Goal: Task Accomplishment & Management: Manage account settings

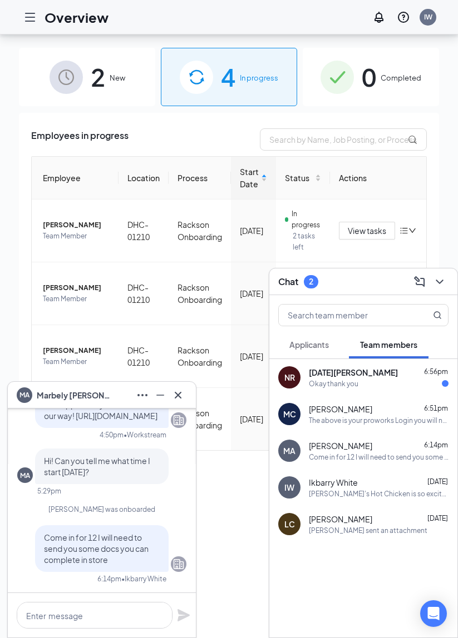
scroll to position [103, 0]
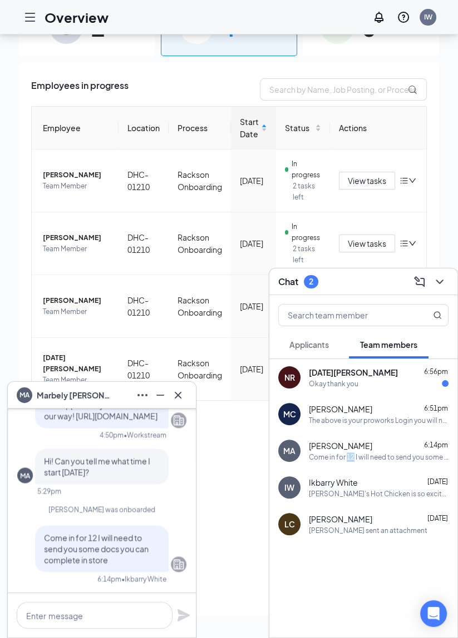
click at [327, 444] on span "[PERSON_NAME]" at bounding box center [340, 445] width 63 height 11
click at [294, 454] on div "MA" at bounding box center [289, 450] width 12 height 11
click at [396, 410] on div "[PERSON_NAME] 6:51pm" at bounding box center [379, 409] width 140 height 11
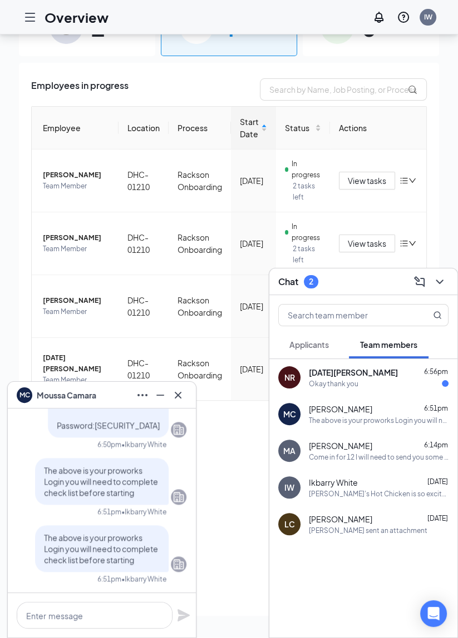
click at [371, 457] on div "Come in for 12 I will need to send you some docs you can complete in store" at bounding box center [379, 457] width 140 height 9
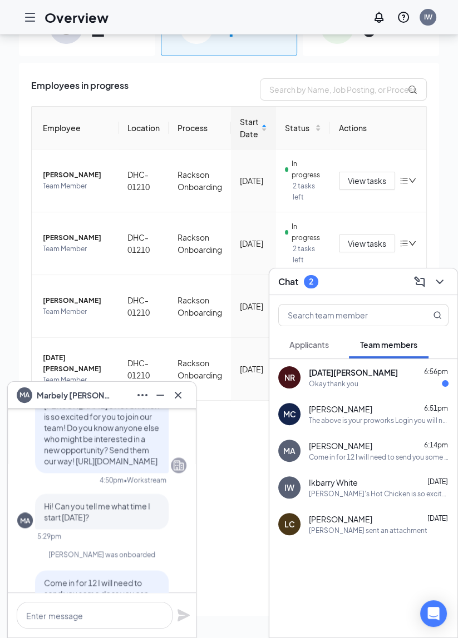
scroll to position [0, 0]
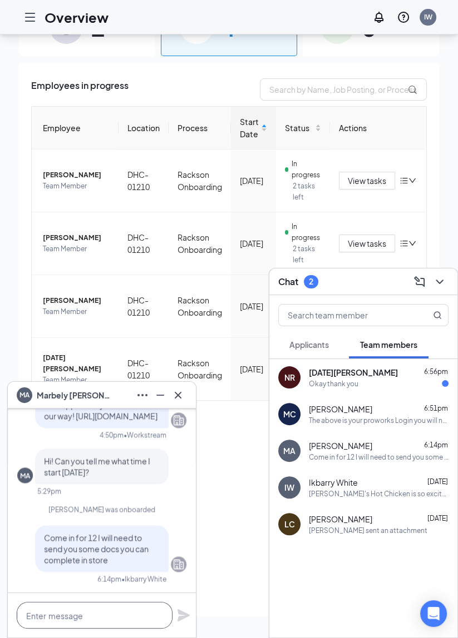
paste textarea "Login Instructions: See attachments- English or Spanish Website Login:Login Use…"
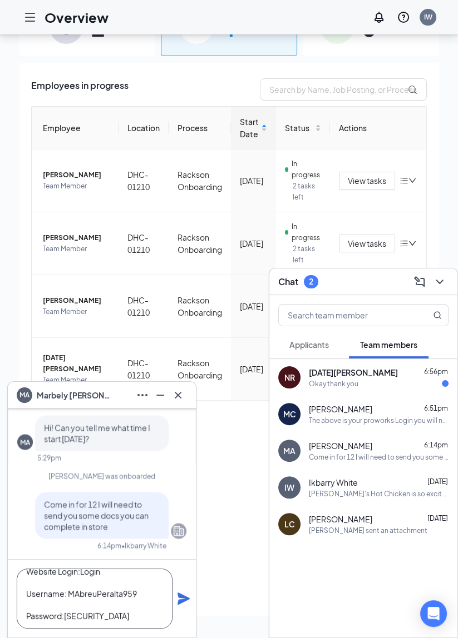
scroll to position [-33, 0]
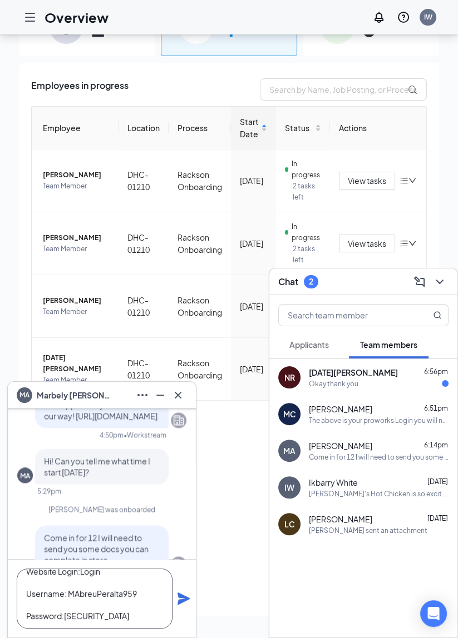
type textarea "Login Instructions: See attachments- English or Spanish Website Login:Login Use…"
click at [187, 606] on icon "Plane" at bounding box center [183, 598] width 13 height 13
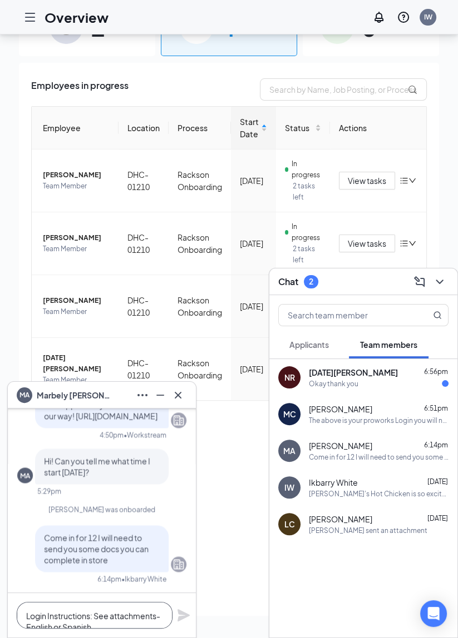
click at [106, 617] on textarea "Login Instructions: See attachments- English or Spanish Website Login:Login Use…" at bounding box center [95, 615] width 156 height 27
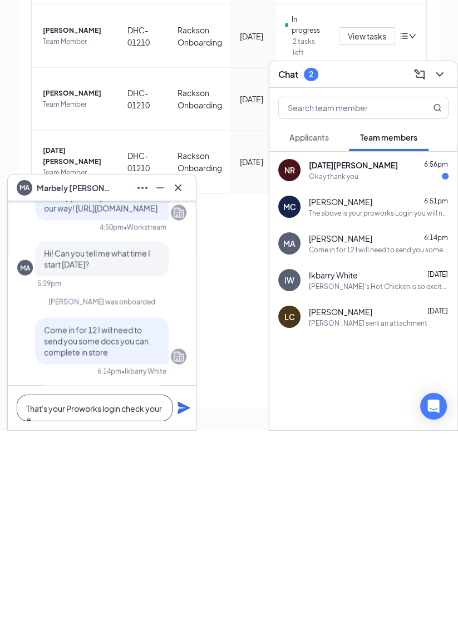
scroll to position [-145, 0]
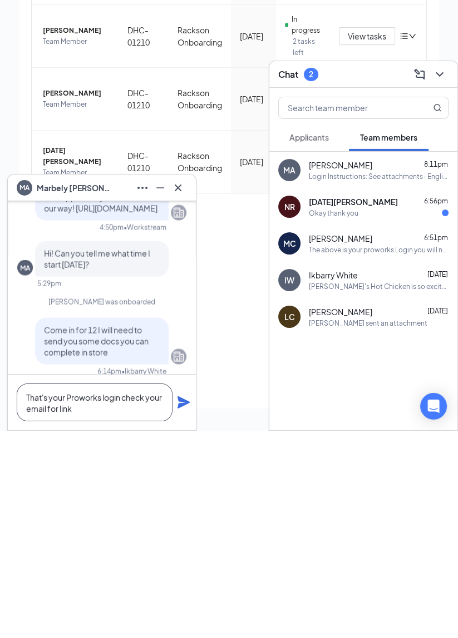
type textarea "That's your Proworks login check your email for link"
click at [184, 614] on icon "Plane" at bounding box center [183, 609] width 13 height 13
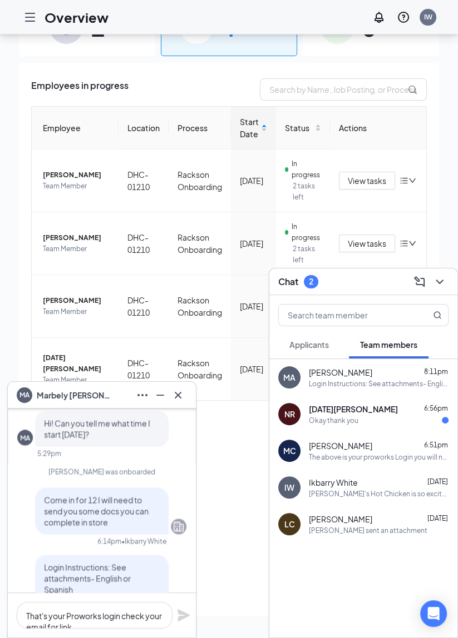
scroll to position [-325, 0]
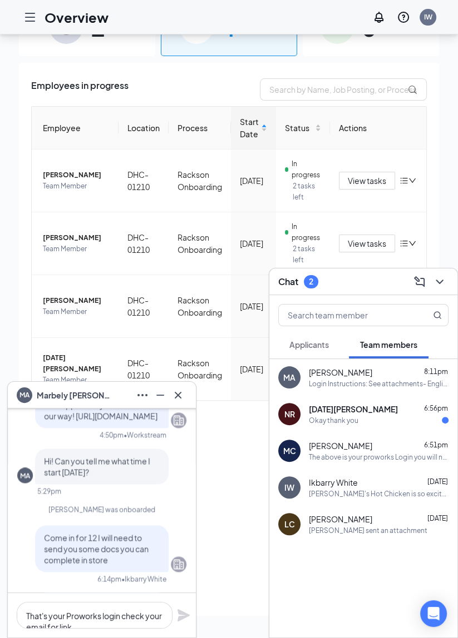
click at [355, 415] on div "[DATE][PERSON_NAME] 6:56pm Okay thank you" at bounding box center [379, 415] width 140 height 22
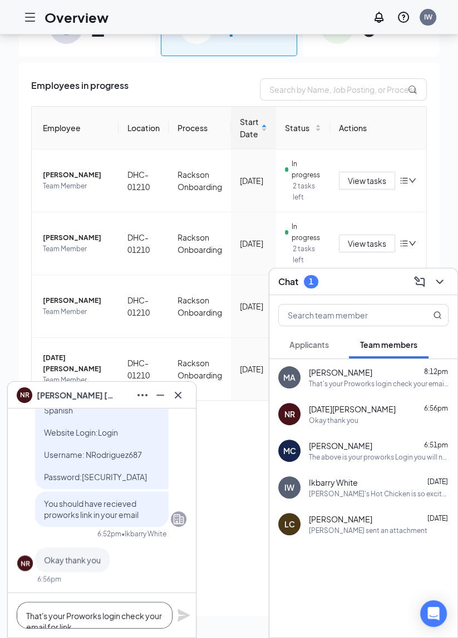
click at [63, 611] on textarea "That's your Proworks login check your email for link" at bounding box center [95, 615] width 156 height 27
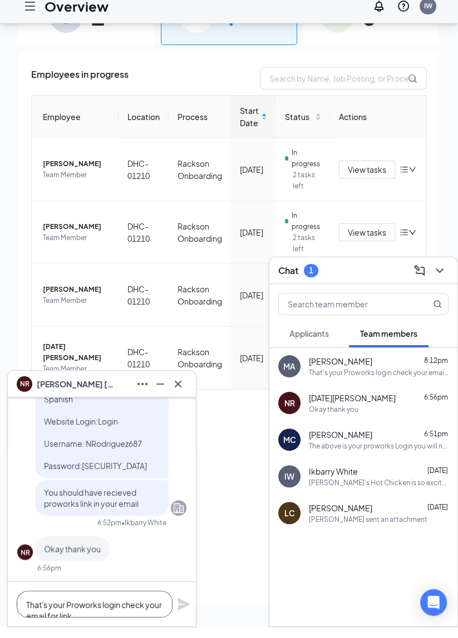
scroll to position [103, 0]
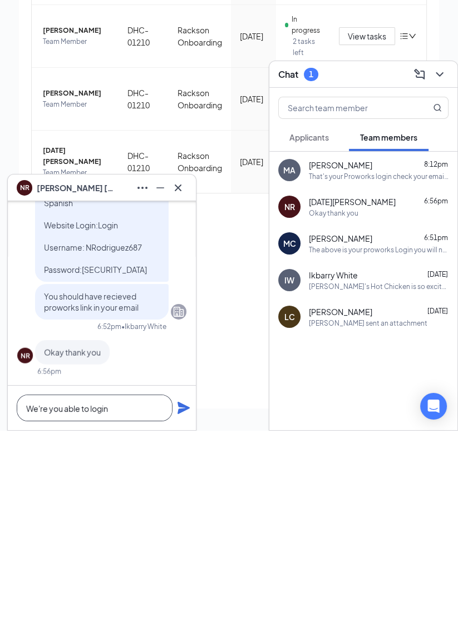
type textarea "We're you able to login"
click at [182, 621] on icon "Plane" at bounding box center [183, 615] width 13 height 13
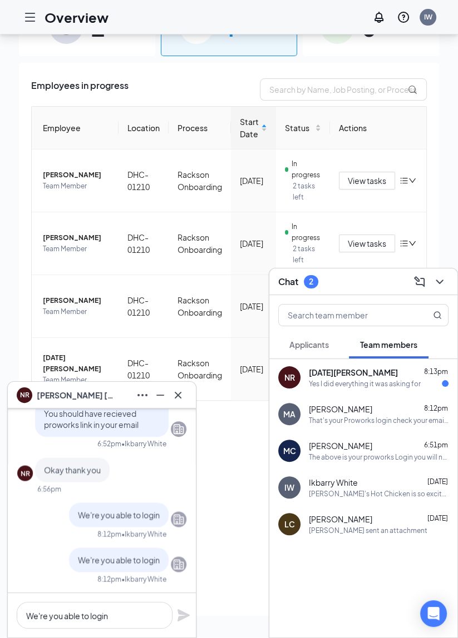
click at [370, 379] on div "Yes I did everything it was asking for" at bounding box center [365, 383] width 112 height 9
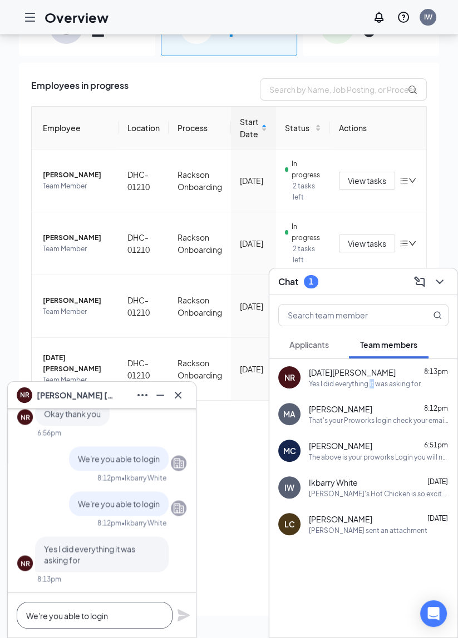
click at [44, 618] on textarea "We're you able to login" at bounding box center [95, 615] width 156 height 27
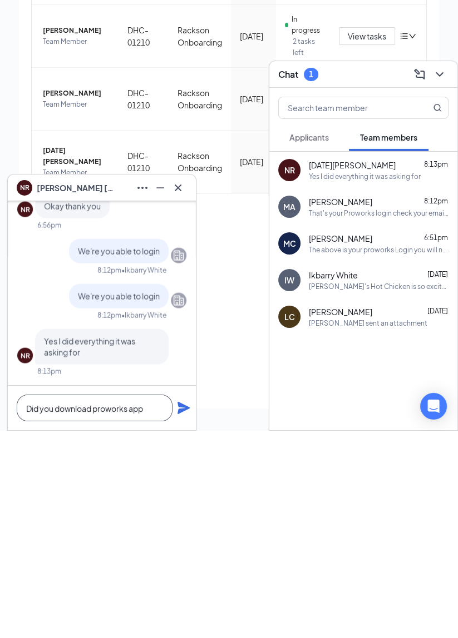
type textarea "Did you download proworks app"
click at [182, 615] on icon "Plane" at bounding box center [183, 615] width 12 height 12
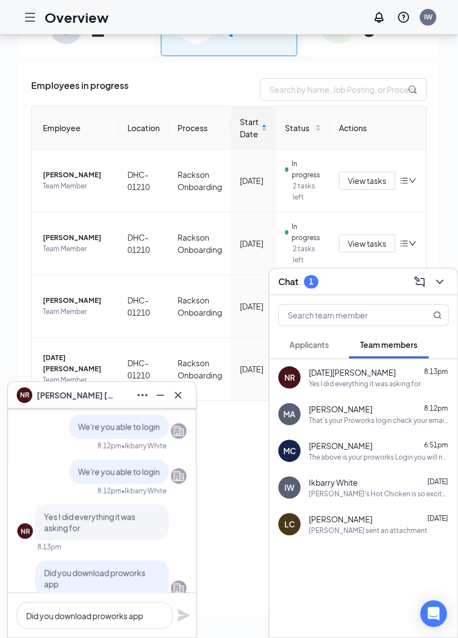
scroll to position [0, 0]
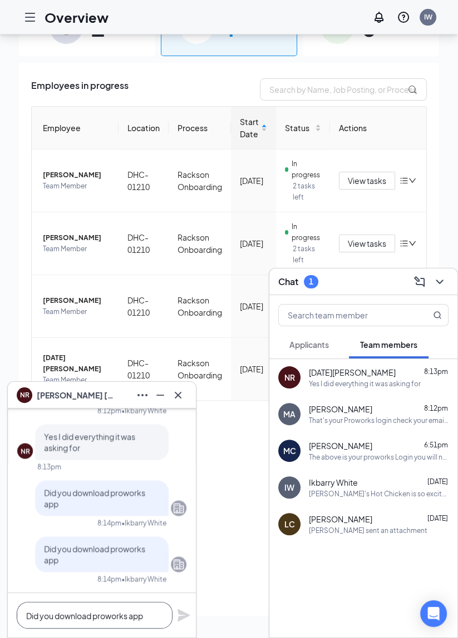
click at [98, 617] on textarea "Did you download proworks app" at bounding box center [95, 615] width 156 height 27
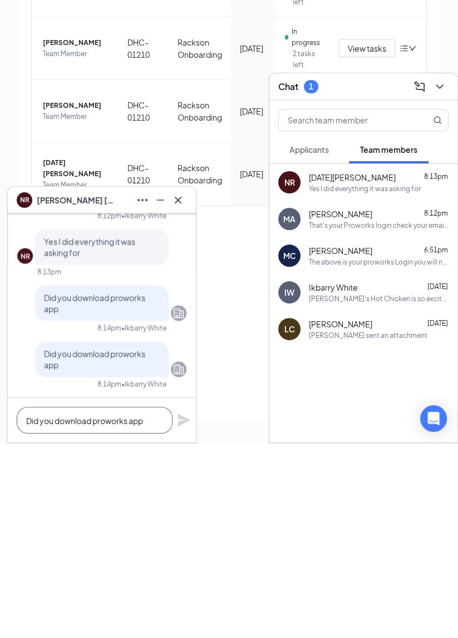
scroll to position [103, 0]
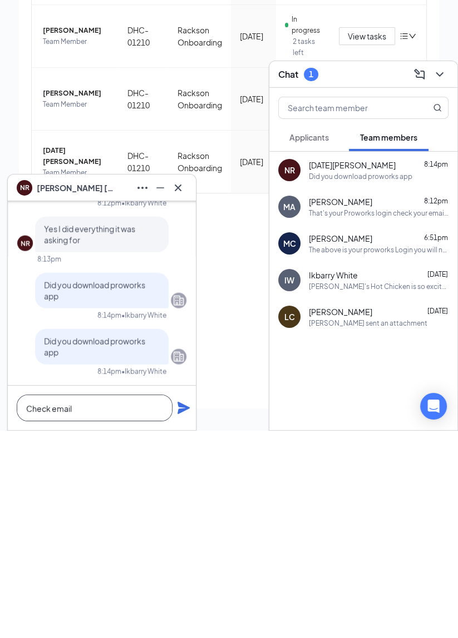
type textarea "Check email"
click at [179, 618] on icon "Plane" at bounding box center [183, 615] width 12 height 12
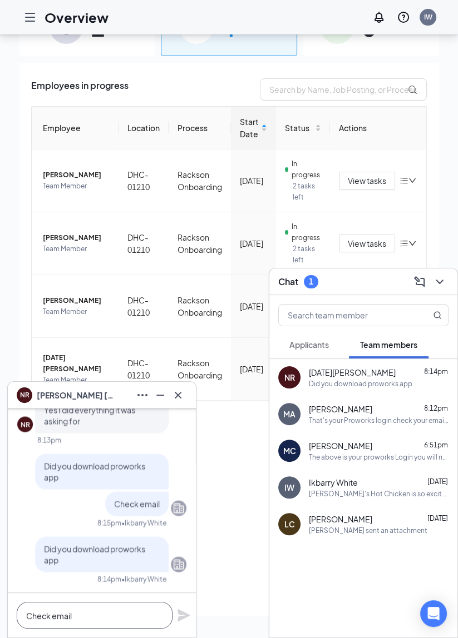
click at [111, 612] on textarea "Check email" at bounding box center [95, 615] width 156 height 27
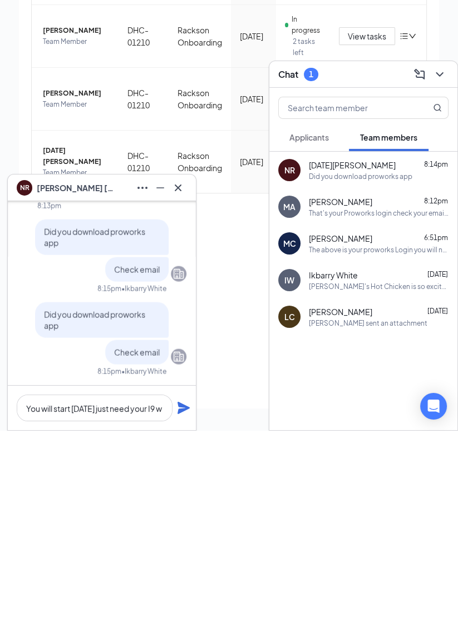
click at [358, 631] on div "NR [DATE][PERSON_NAME] 8:14pm Did you download proworks app MA [PERSON_NAME] 8:…" at bounding box center [363, 498] width 188 height 279
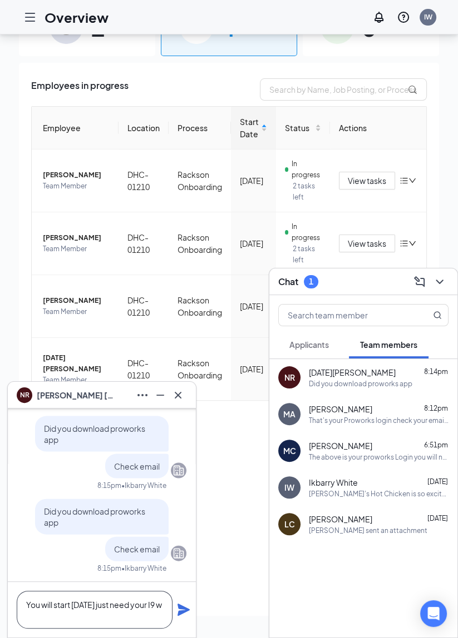
click at [161, 604] on textarea "You will start [DATE] just need your I9 w" at bounding box center [95, 610] width 156 height 38
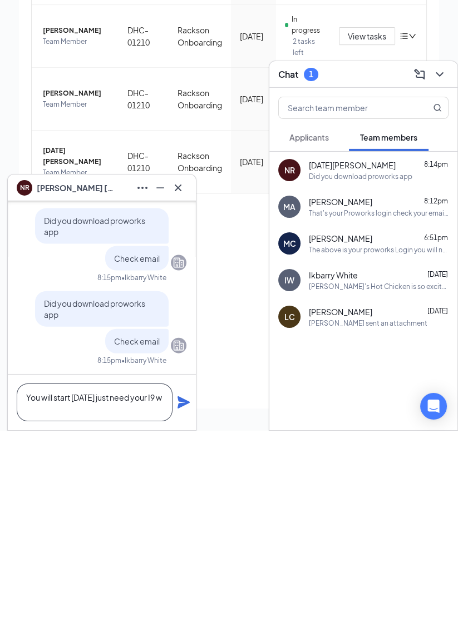
click at [60, 619] on textarea "You will start [DATE] just need your I9 w" at bounding box center [95, 610] width 156 height 38
type textarea "You will start [DATE] just need your I9 which you will recieve when you login"
click at [185, 609] on icon "Plane" at bounding box center [183, 610] width 12 height 12
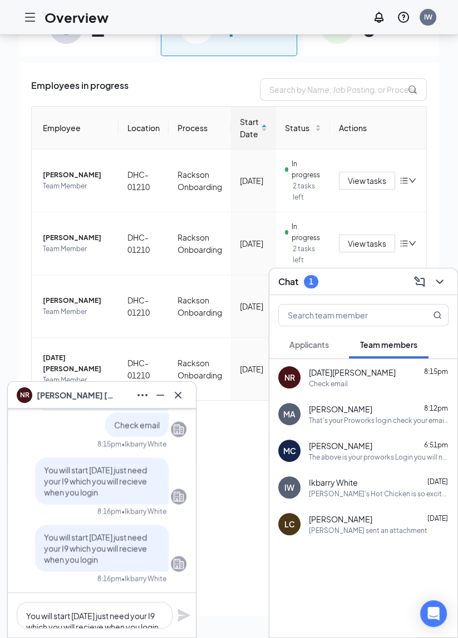
click at [344, 447] on span "[PERSON_NAME]" at bounding box center [340, 445] width 63 height 11
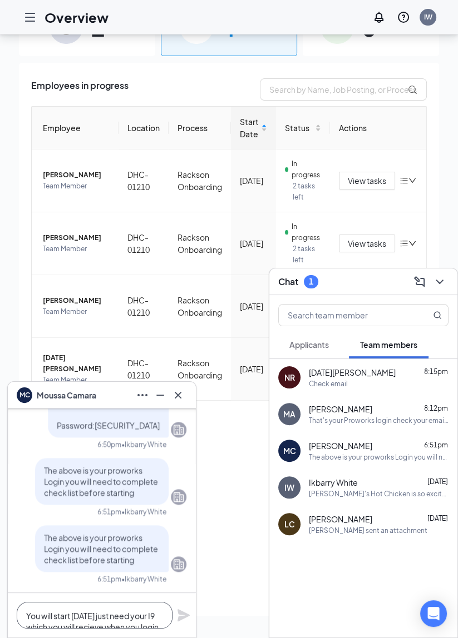
click at [90, 618] on textarea "You will start [DATE] just need your I9 which you will recieve when you login" at bounding box center [95, 615] width 156 height 27
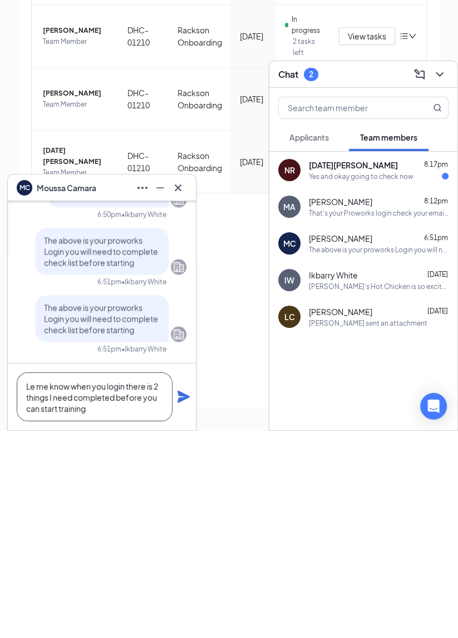
type textarea "Le me know when you login there is 2 things I need completed before you can sta…"
click at [180, 611] on icon "Plane" at bounding box center [183, 604] width 13 height 13
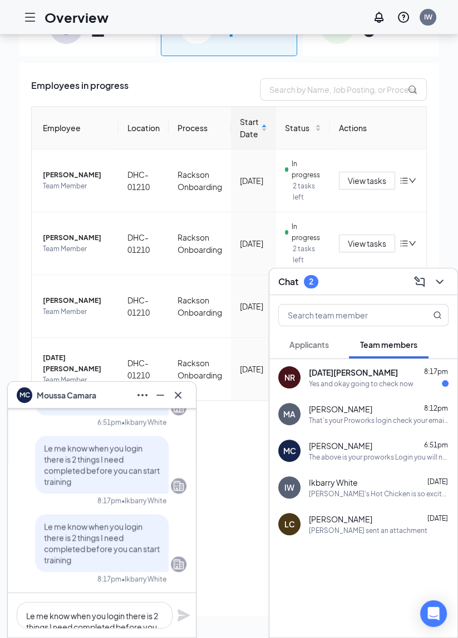
click at [382, 366] on div "NR [DATE][PERSON_NAME] 8:17pm Yes and okay going to check now" at bounding box center [363, 377] width 188 height 37
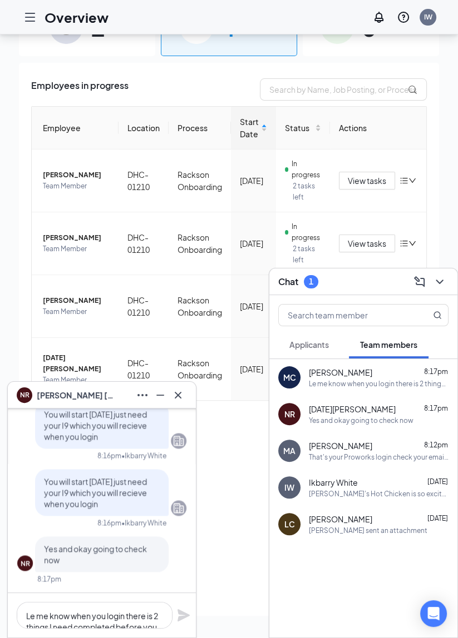
click at [372, 445] on span "[PERSON_NAME]" at bounding box center [340, 445] width 63 height 11
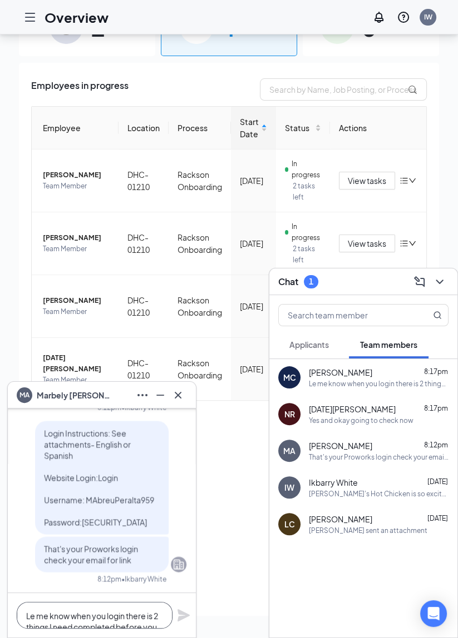
click at [41, 612] on textarea "Le me know when you login there is 2 things I need completed before you can sta…" at bounding box center [95, 615] width 156 height 27
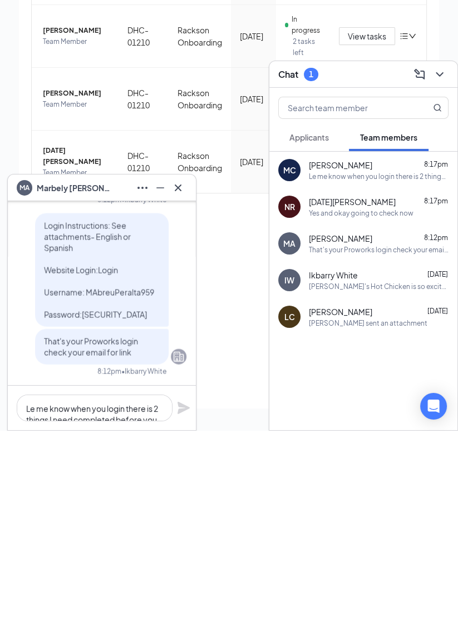
click at [312, 336] on button "Applicants" at bounding box center [309, 345] width 62 height 28
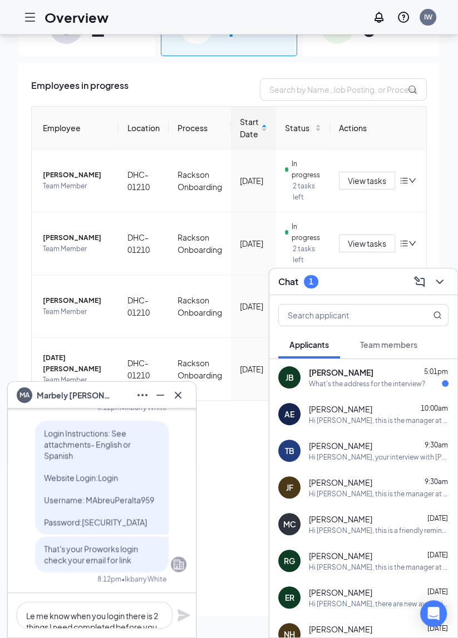
click at [385, 377] on div "[PERSON_NAME] 5:01pm" at bounding box center [379, 372] width 140 height 11
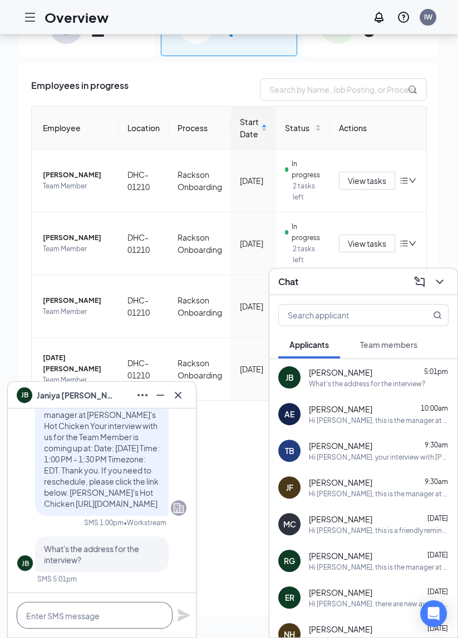
click at [83, 618] on textarea at bounding box center [95, 615] width 156 height 27
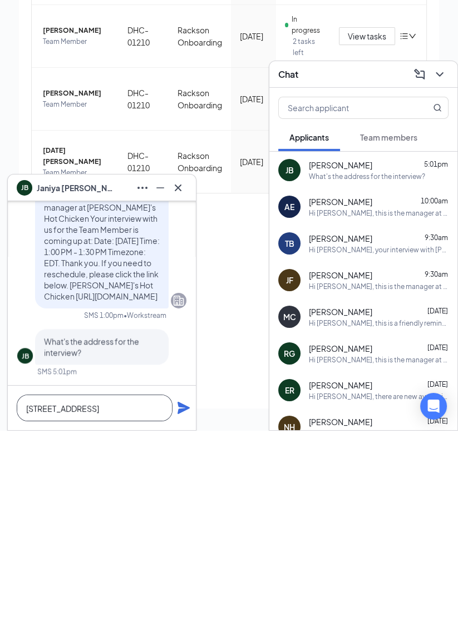
type textarea "[STREET_ADDRESS]"
click at [188, 613] on icon "Plane" at bounding box center [183, 615] width 13 height 13
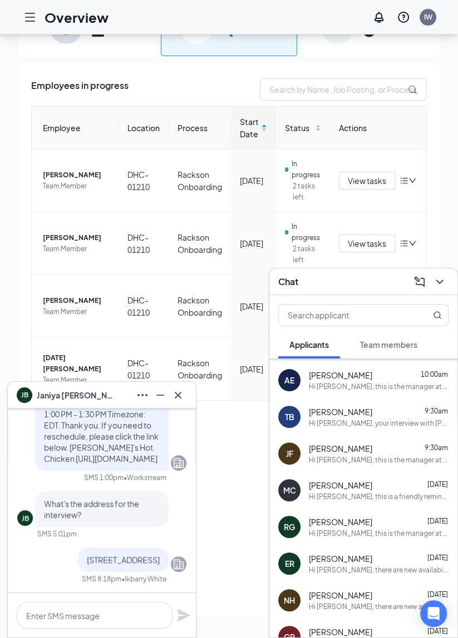
scroll to position [34, 0]
click at [384, 486] on div "[PERSON_NAME] [DATE]" at bounding box center [379, 485] width 140 height 11
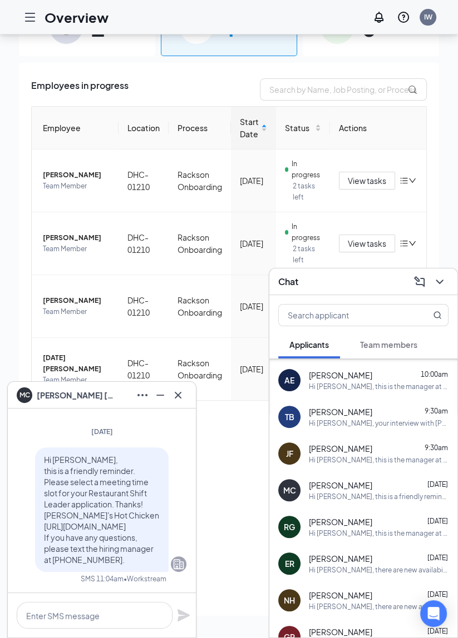
click at [110, 521] on span "Hi [PERSON_NAME], this is a friendly reminder. Please select a meeting time slo…" at bounding box center [101, 510] width 115 height 110
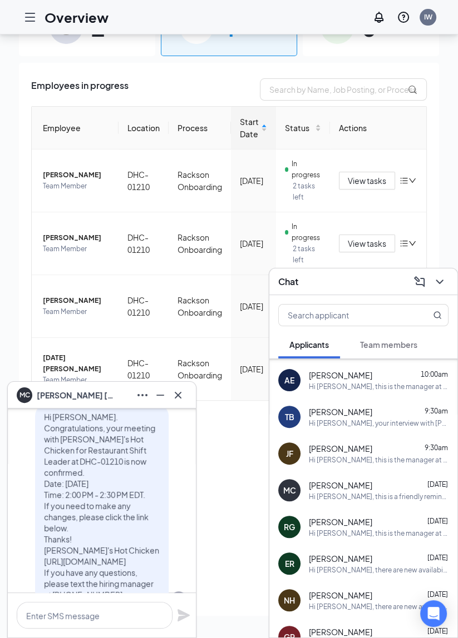
scroll to position [-1044, 0]
click at [113, 514] on span "Hi [PERSON_NAME]. Congratulations, your meeting with [PERSON_NAME]'s Hot Chicke…" at bounding box center [101, 506] width 115 height 188
click at [182, 399] on icon "Cross" at bounding box center [177, 395] width 13 height 13
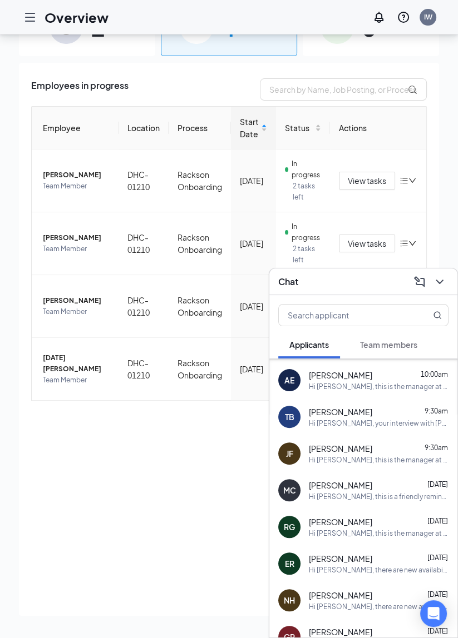
click at [284, 491] on div "MC" at bounding box center [289, 490] width 13 height 11
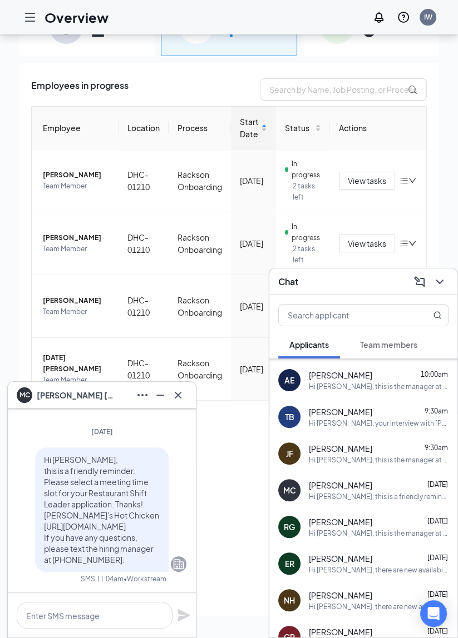
click at [28, 394] on div "MC" at bounding box center [24, 393] width 11 height 9
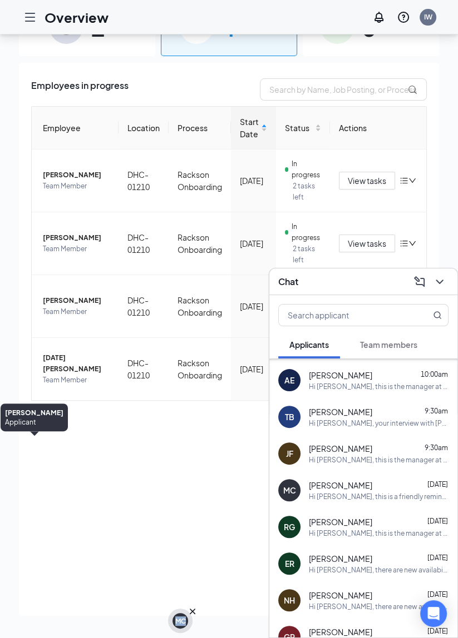
click at [41, 418] on div "Applicant" at bounding box center [34, 422] width 58 height 9
click at [183, 622] on div "MC" at bounding box center [180, 621] width 11 height 9
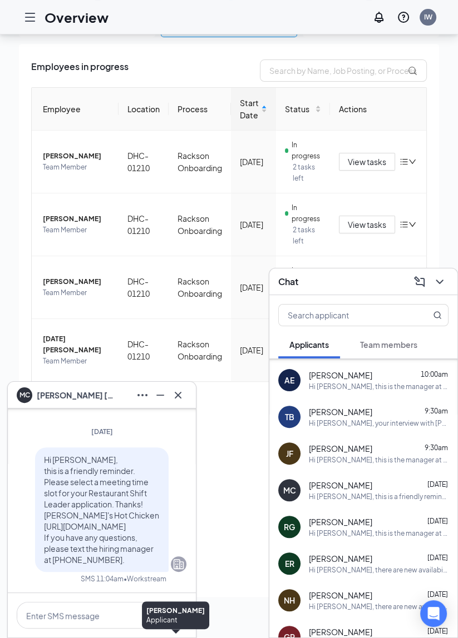
click at [140, 399] on icon "Ellipses" at bounding box center [142, 395] width 13 height 13
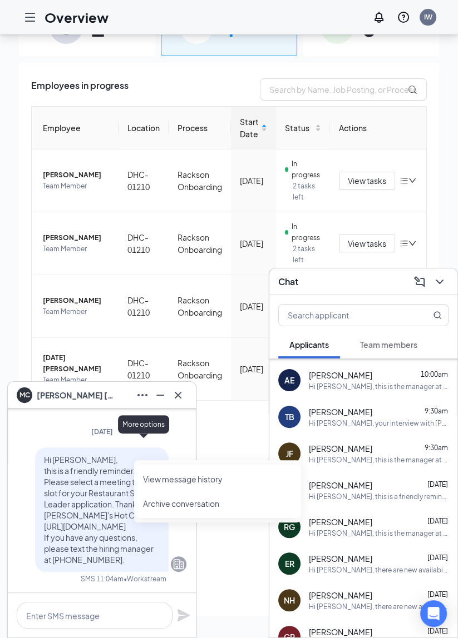
click at [182, 532] on div "Hi [PERSON_NAME], this is a friendly reminder. Please select a meeting time slo…" at bounding box center [101, 510] width 169 height 125
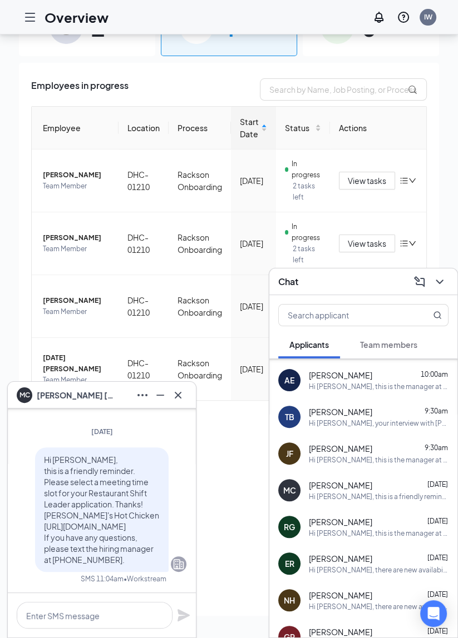
click at [71, 390] on span "[PERSON_NAME]" at bounding box center [76, 395] width 78 height 12
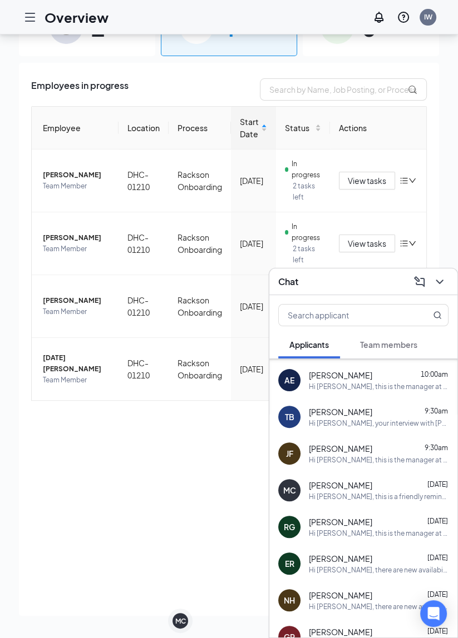
click at [184, 621] on div "MC" at bounding box center [180, 621] width 11 height 9
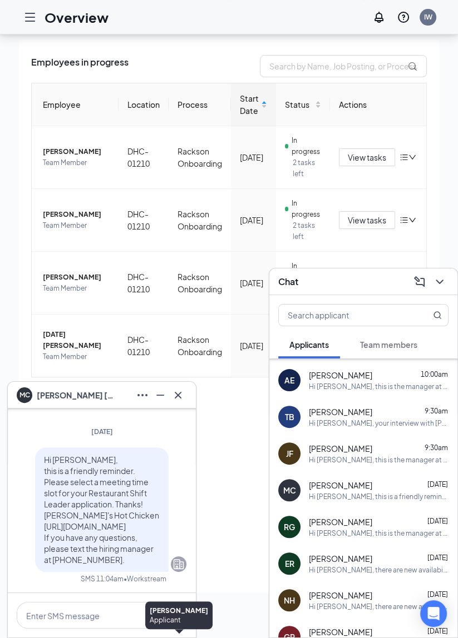
click at [19, 394] on div "MC" at bounding box center [24, 393] width 11 height 9
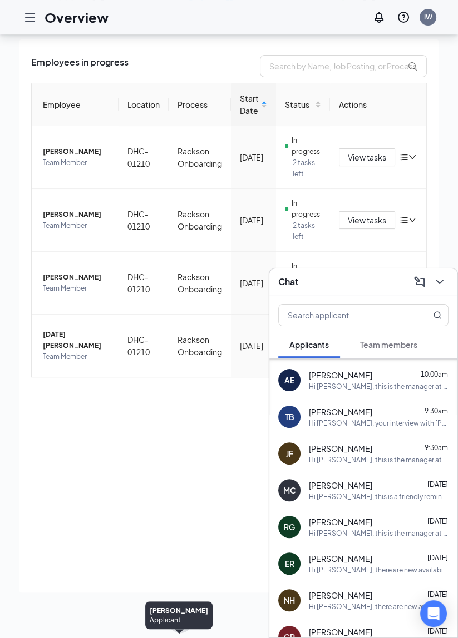
click at [405, 344] on span "Team members" at bounding box center [388, 345] width 57 height 10
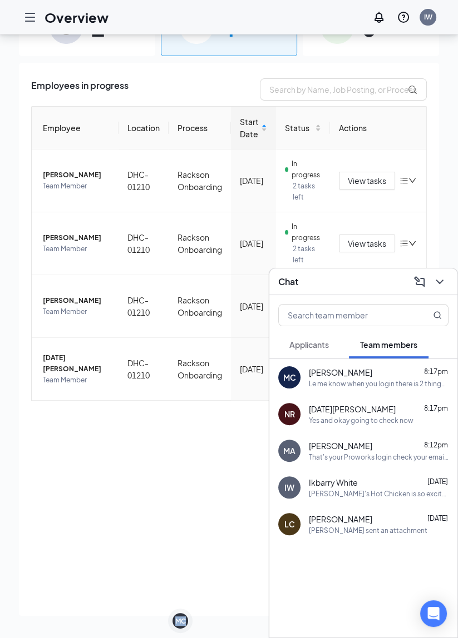
scroll to position [0, 0]
click at [436, 288] on icon "ChevronDown" at bounding box center [439, 281] width 13 height 13
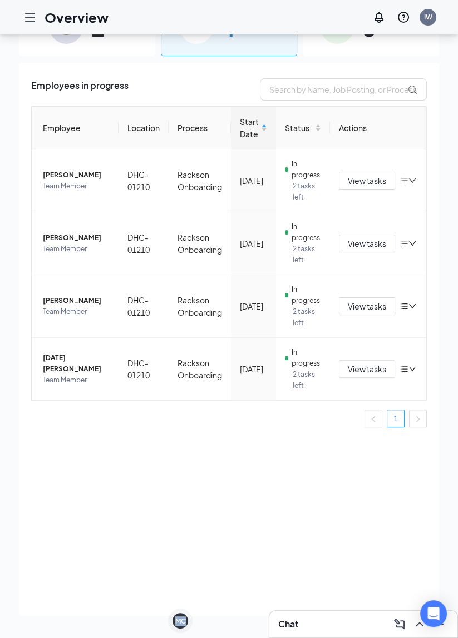
click at [354, 526] on div "Employees in progress Employee Location Process Start Date Status Actions [PERS…" at bounding box center [229, 339] width 420 height 553
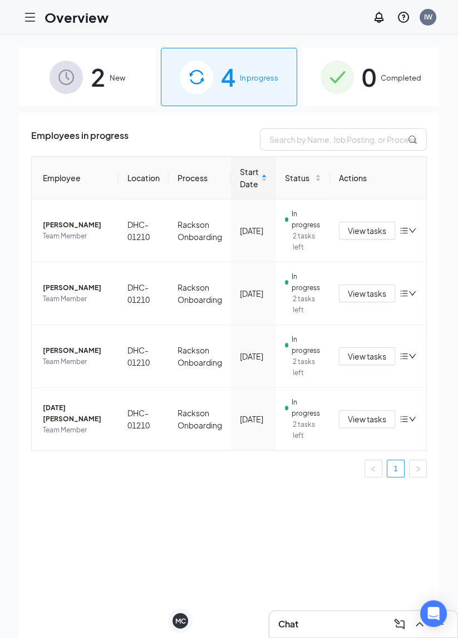
click at [98, 72] on span "2" at bounding box center [98, 77] width 14 height 38
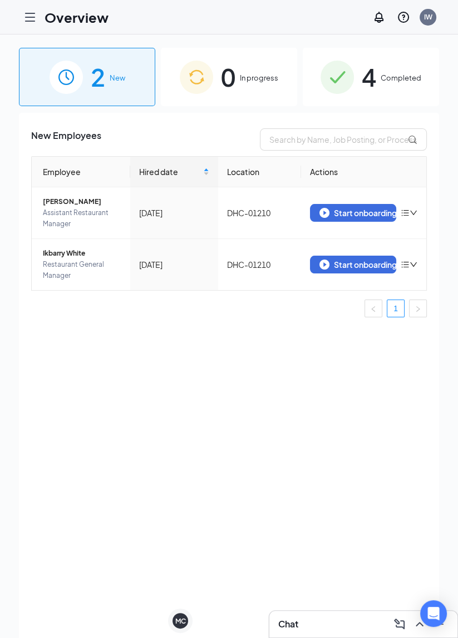
click at [261, 74] on span "In progress" at bounding box center [259, 77] width 38 height 11
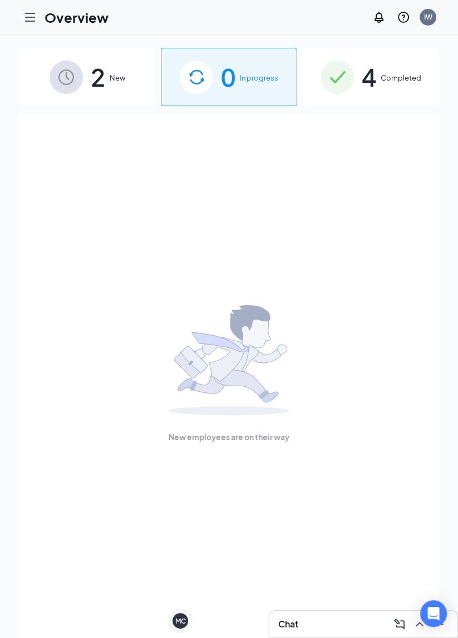
click at [402, 74] on span "Completed" at bounding box center [400, 77] width 41 height 11
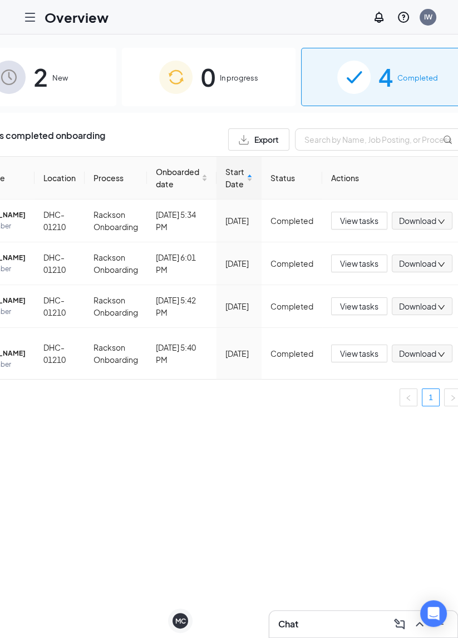
scroll to position [0, 91]
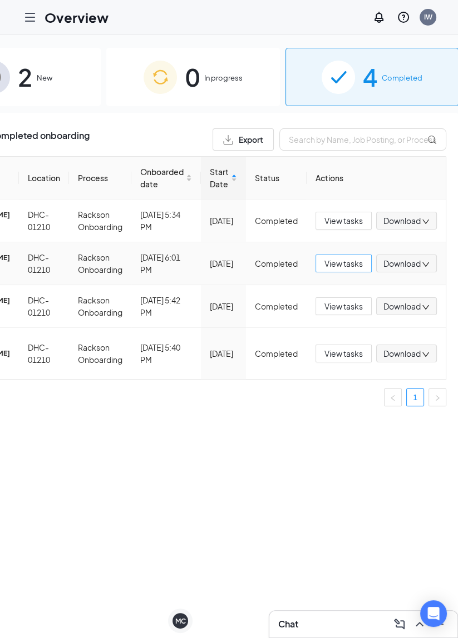
click at [324, 270] on span "View tasks" at bounding box center [343, 263] width 38 height 12
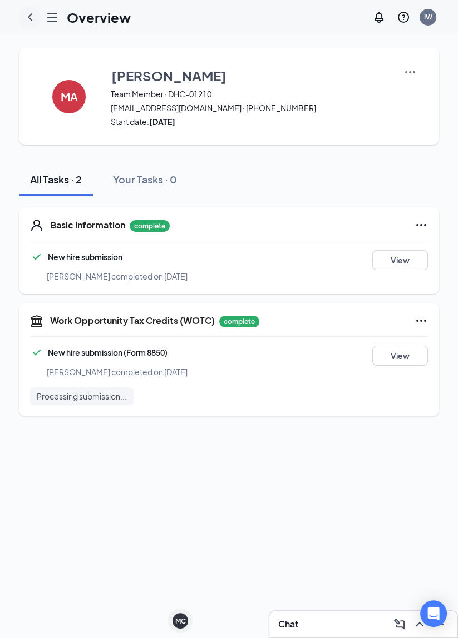
click at [27, 11] on icon "ChevronLeft" at bounding box center [29, 17] width 13 height 13
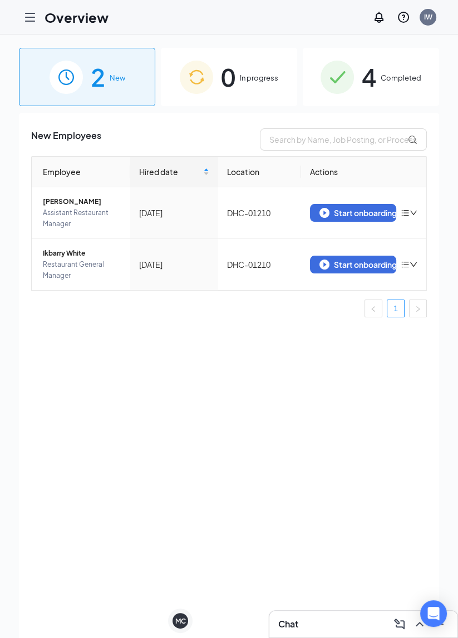
click at [230, 91] on span "0" at bounding box center [228, 77] width 14 height 38
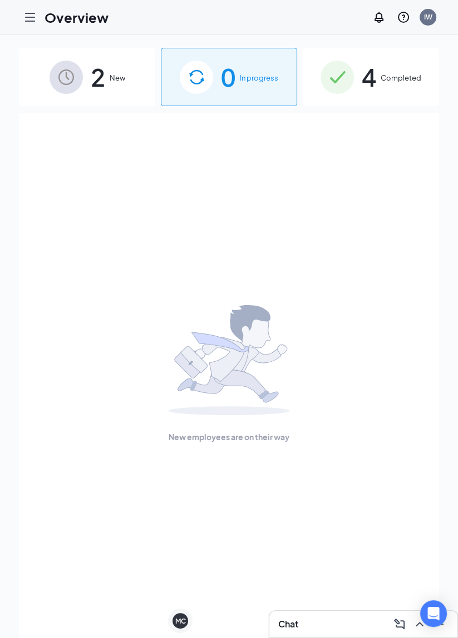
click at [400, 69] on div "4 Completed" at bounding box center [371, 77] width 136 height 58
